Goal: Find specific page/section

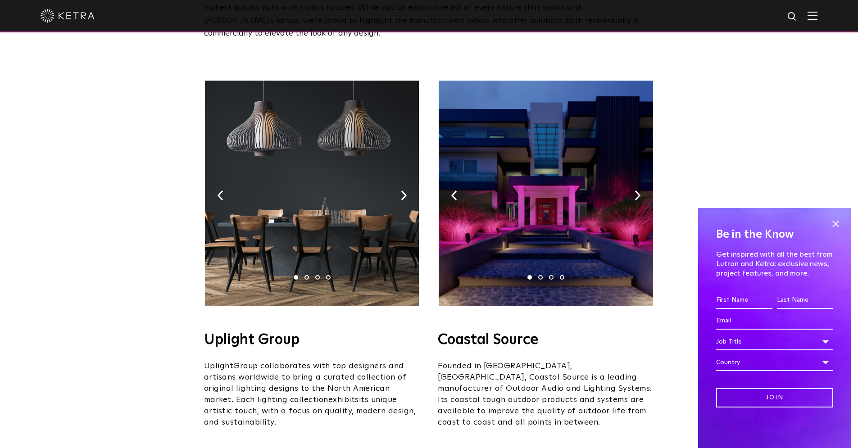
scroll to position [115, 0]
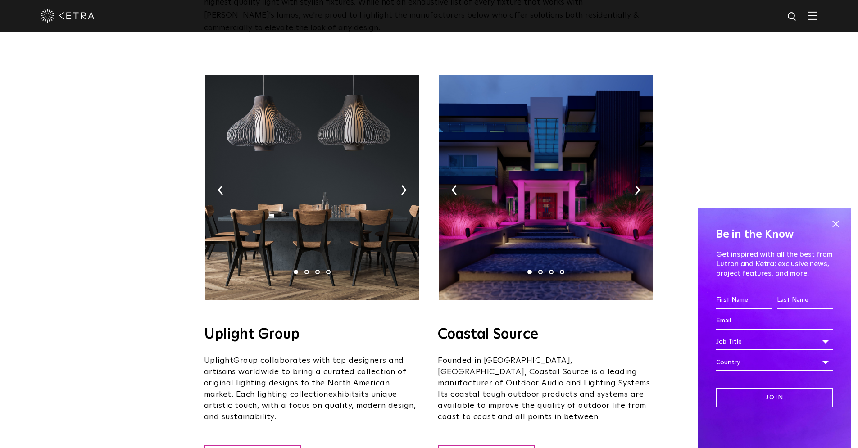
click at [633, 178] on img at bounding box center [546, 187] width 214 height 225
click at [637, 185] on img at bounding box center [638, 190] width 6 height 10
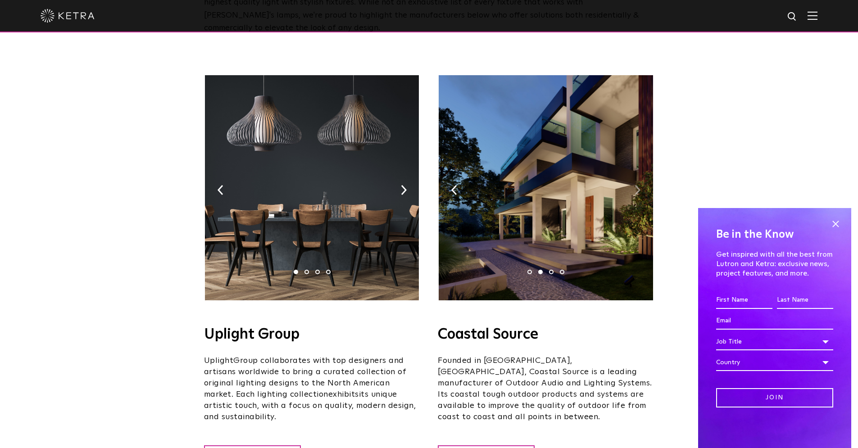
click at [637, 185] on img at bounding box center [638, 190] width 6 height 10
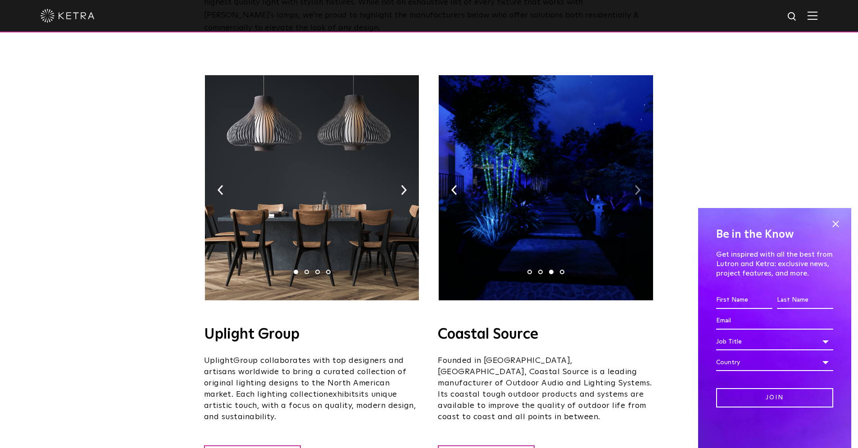
click at [637, 185] on img at bounding box center [638, 190] width 6 height 10
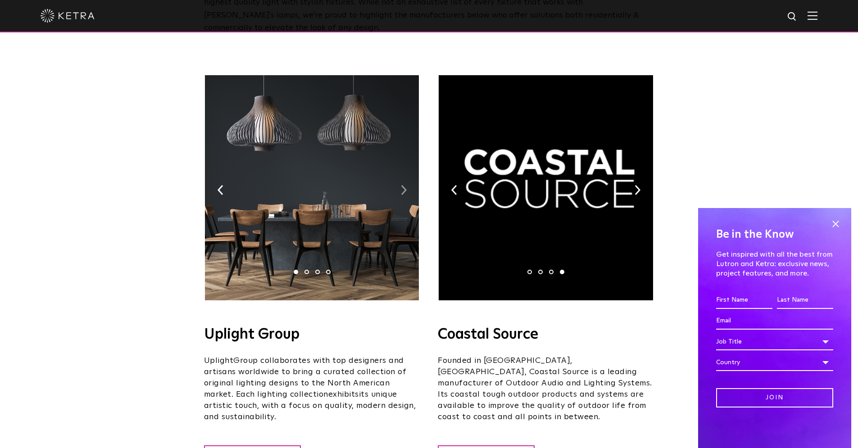
click at [405, 185] on img at bounding box center [404, 190] width 6 height 10
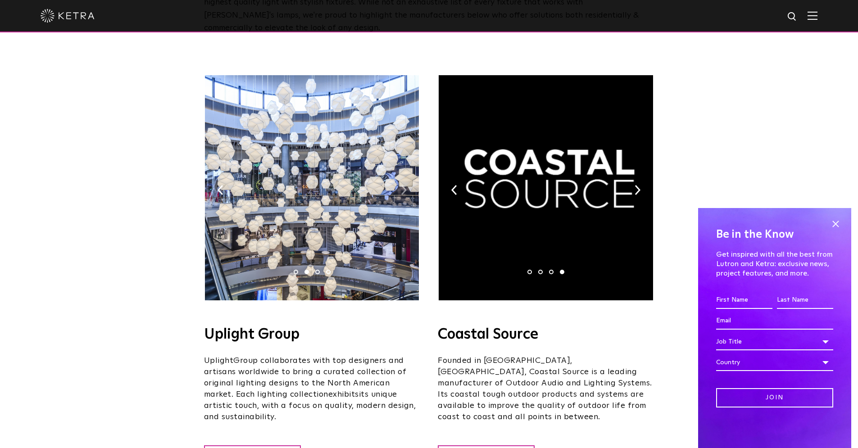
click at [405, 185] on img at bounding box center [404, 190] width 6 height 10
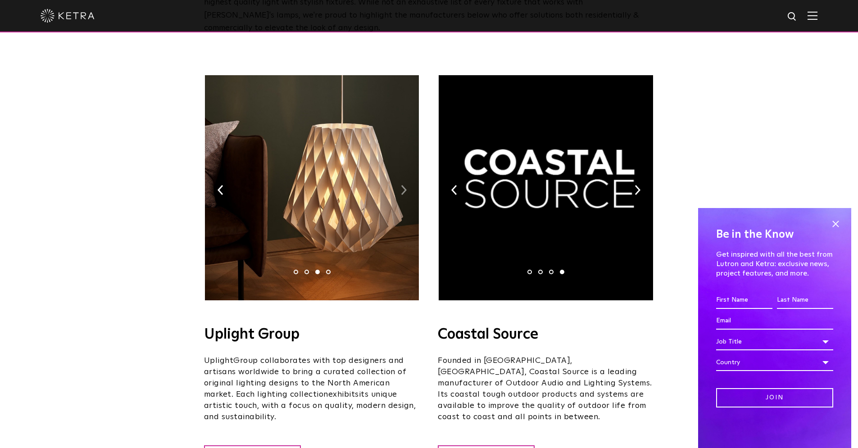
click at [404, 185] on img at bounding box center [404, 190] width 6 height 10
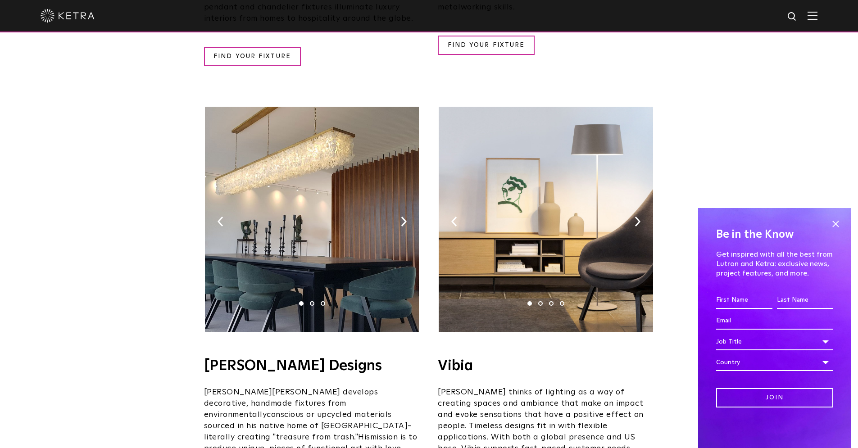
scroll to position [1372, 0]
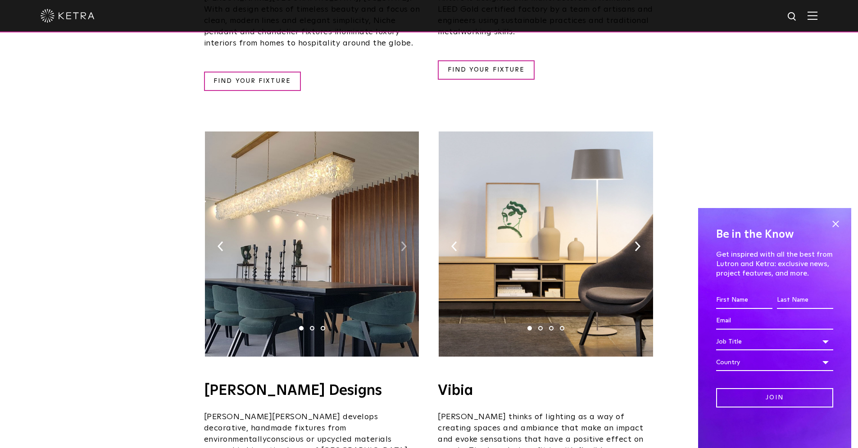
click at [403, 241] on img at bounding box center [404, 246] width 6 height 10
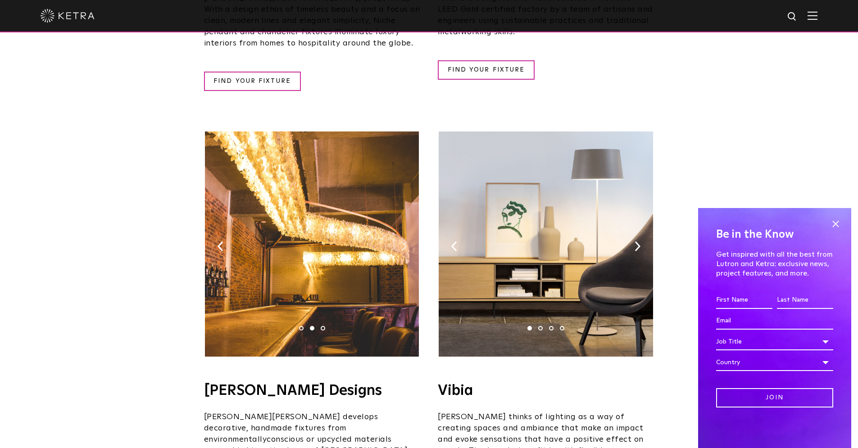
click at [403, 241] on img at bounding box center [404, 246] width 6 height 10
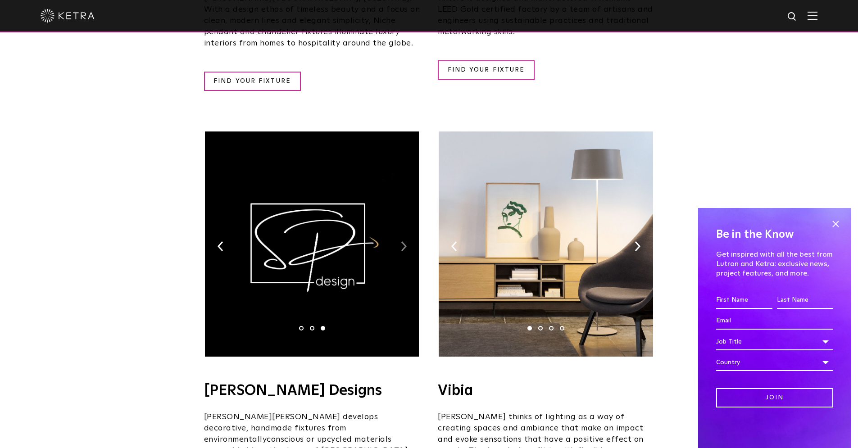
click at [403, 241] on img at bounding box center [404, 246] width 6 height 10
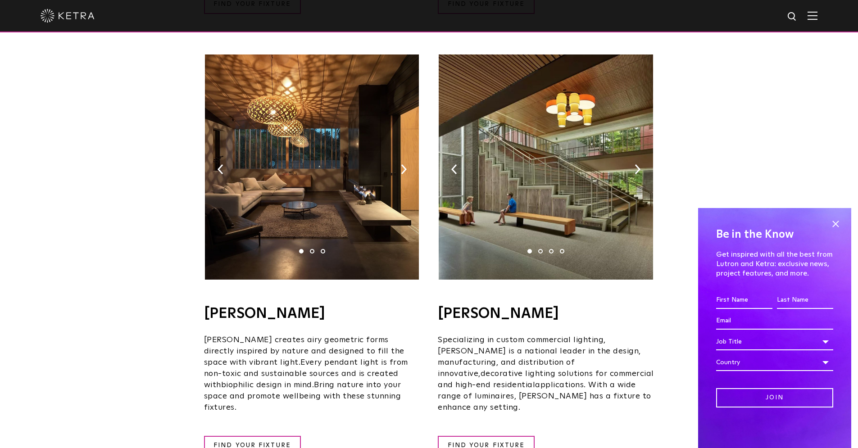
scroll to position [559, 0]
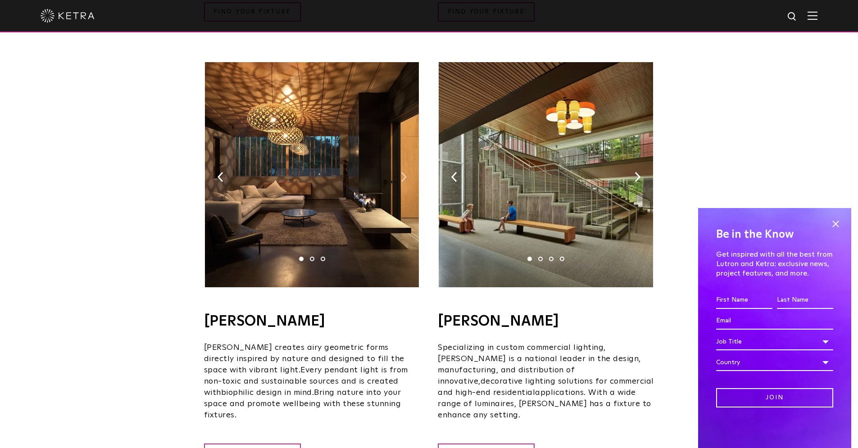
click at [404, 172] on img at bounding box center [404, 177] width 6 height 10
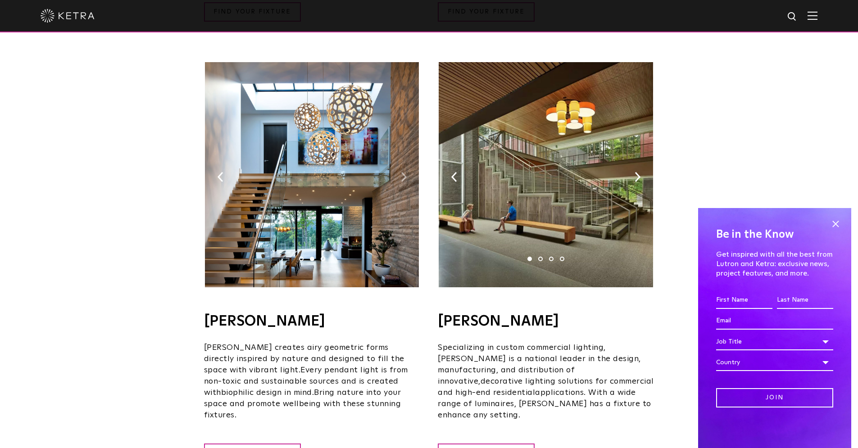
click at [404, 172] on img at bounding box center [404, 177] width 6 height 10
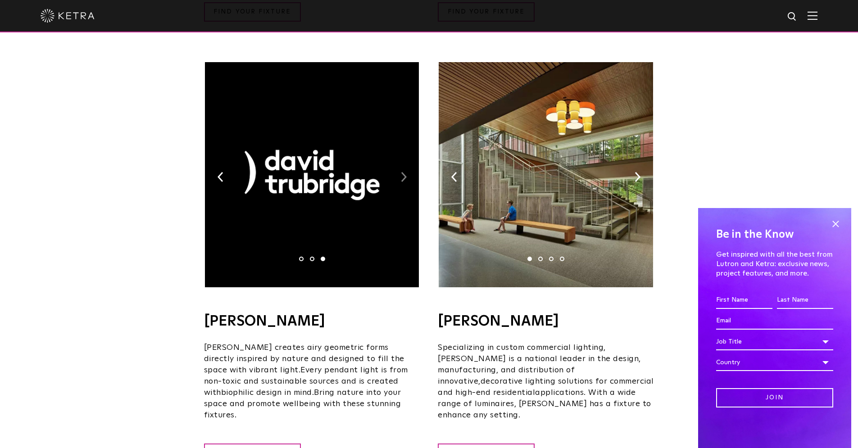
click at [404, 172] on img at bounding box center [404, 177] width 6 height 10
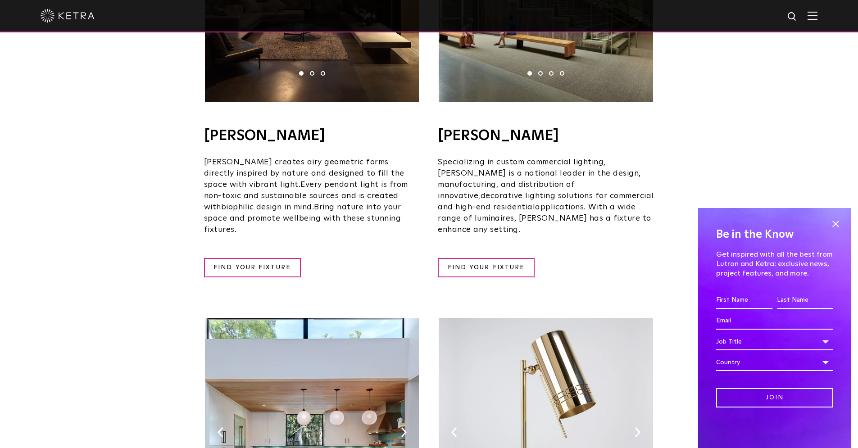
scroll to position [755, 0]
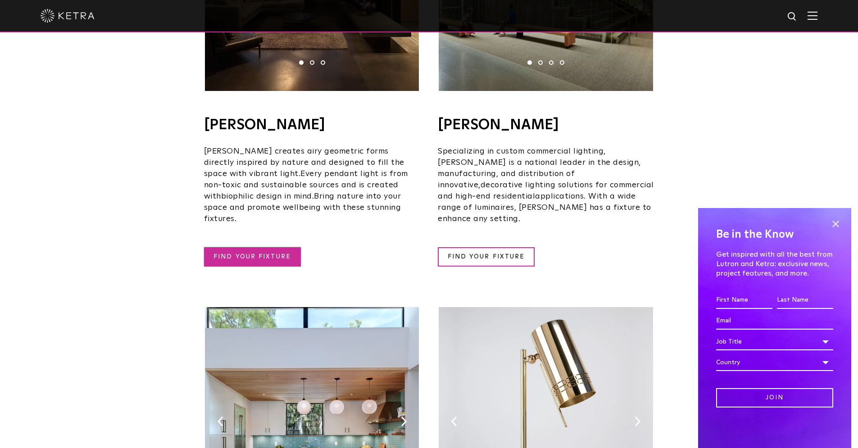
click at [267, 247] on link "FIND YOUR FIXTURE" at bounding box center [252, 256] width 97 height 19
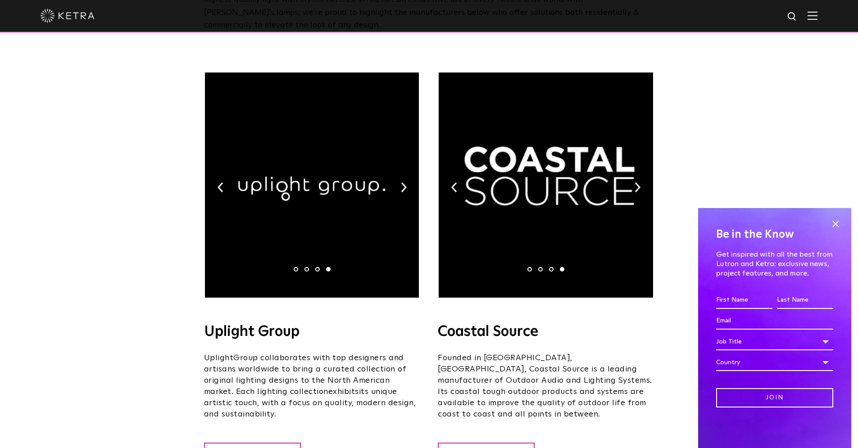
scroll to position [118, 0]
click at [835, 223] on span at bounding box center [836, 224] width 14 height 14
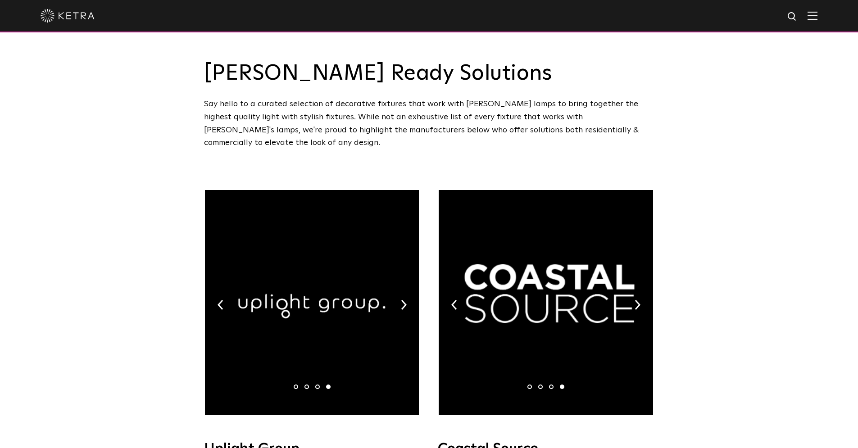
scroll to position [0, 0]
